Goal: Find specific page/section: Find specific page/section

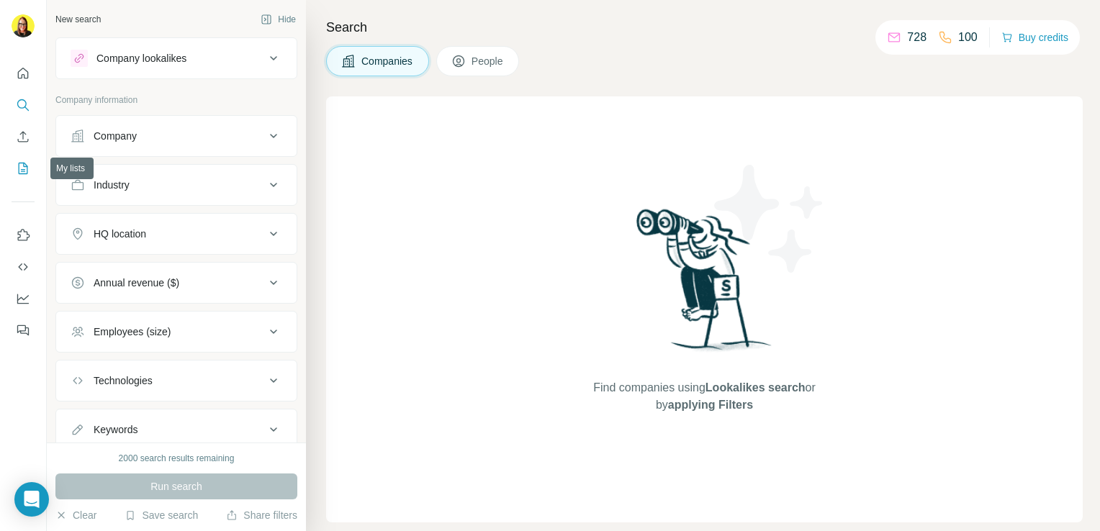
click at [32, 166] on button "My lists" at bounding box center [23, 169] width 23 height 26
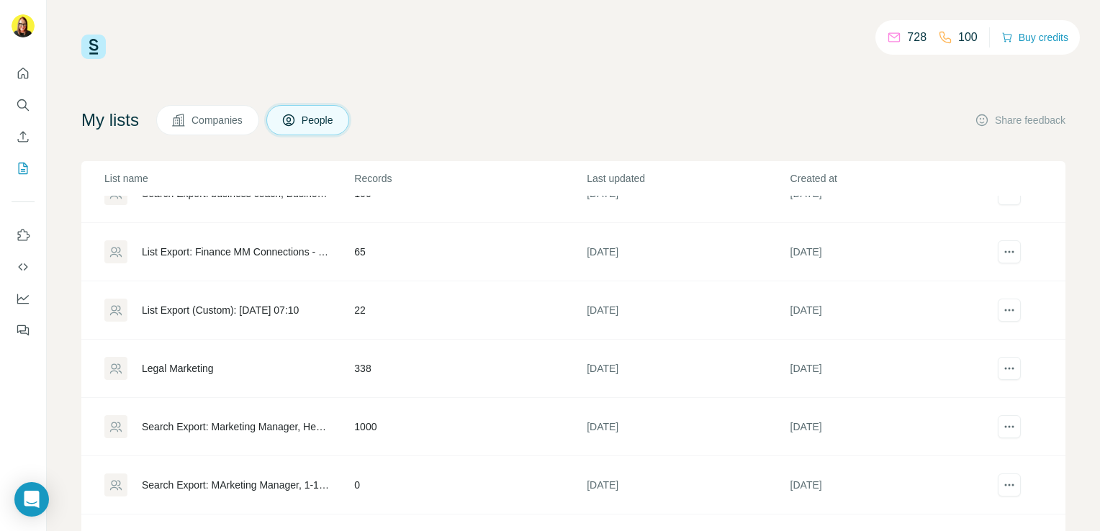
scroll to position [209, 0]
click at [206, 364] on div "Legal Marketing" at bounding box center [178, 366] width 72 height 14
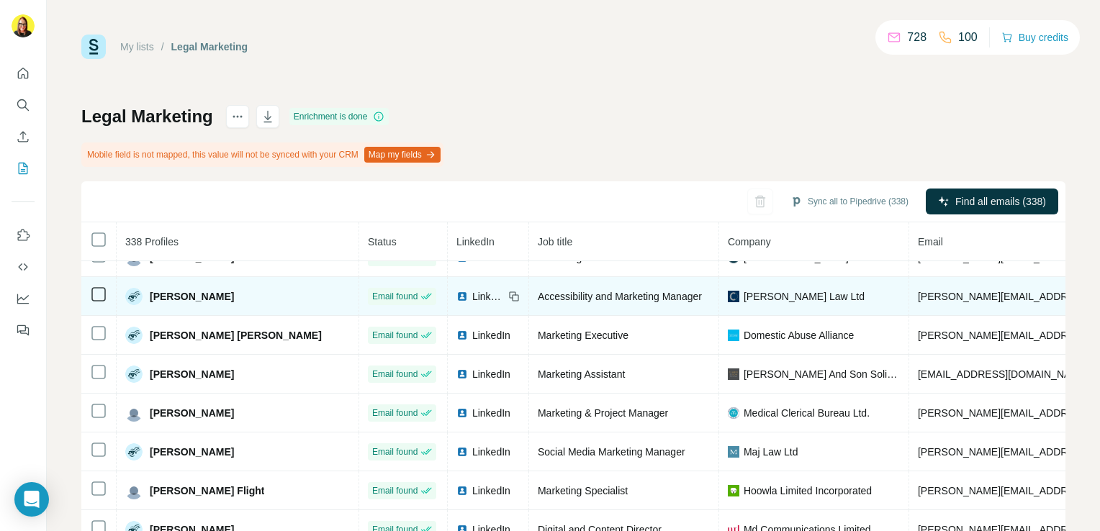
scroll to position [3916, 0]
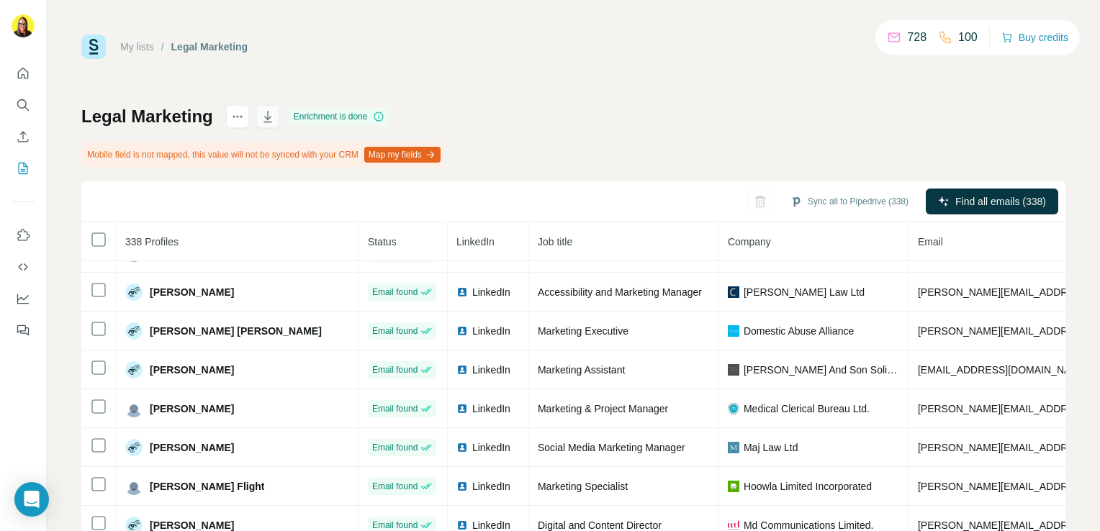
click at [271, 112] on icon "button" at bounding box center [268, 116] width 14 height 14
click at [1050, 84] on div "My lists / Legal Marketing 728 100 Buy credits Legal Marketing Enrichment is do…" at bounding box center [573, 319] width 984 height 568
click at [146, 48] on link "My lists" at bounding box center [137, 47] width 34 height 12
